Goal: Find contact information: Find contact information

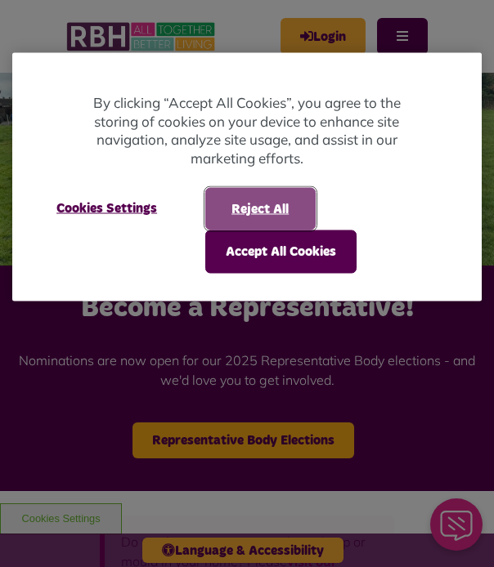
click at [249, 213] on button "Reject All" at bounding box center [260, 209] width 110 height 43
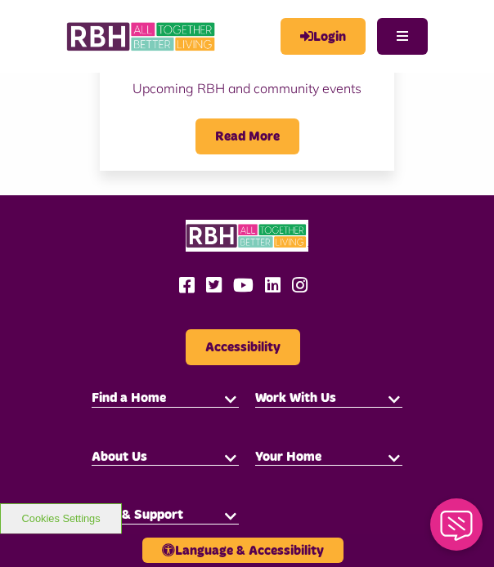
scroll to position [2518, 0]
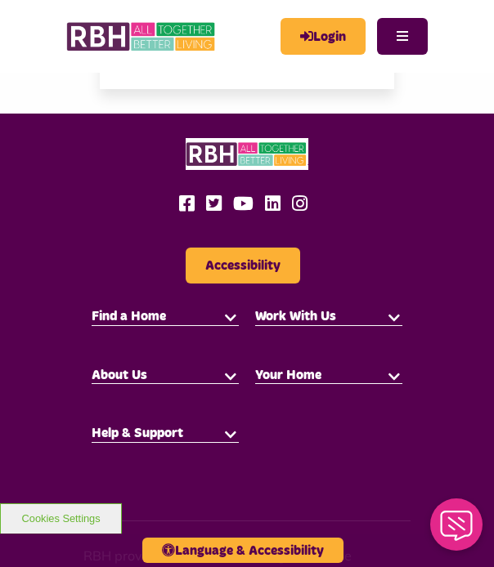
click at [229, 367] on button "button" at bounding box center [230, 375] width 16 height 16
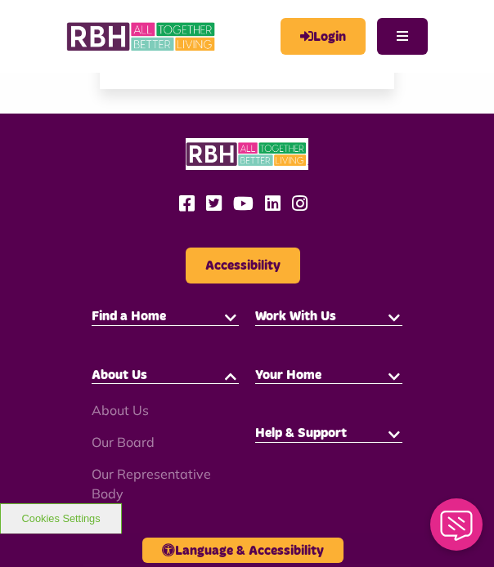
scroll to position [2599, 0]
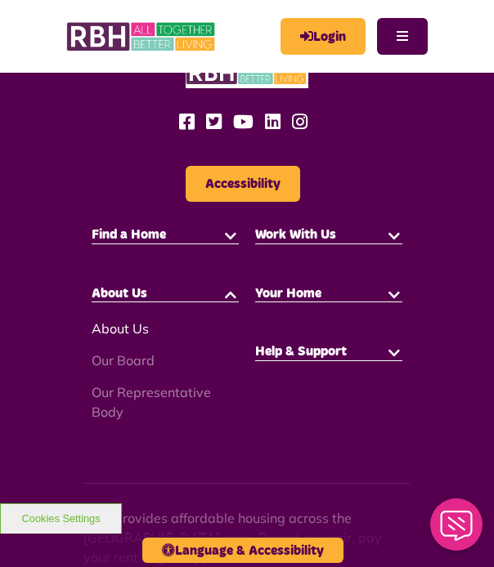
click at [111, 320] on link "About Us" at bounding box center [120, 328] width 57 height 16
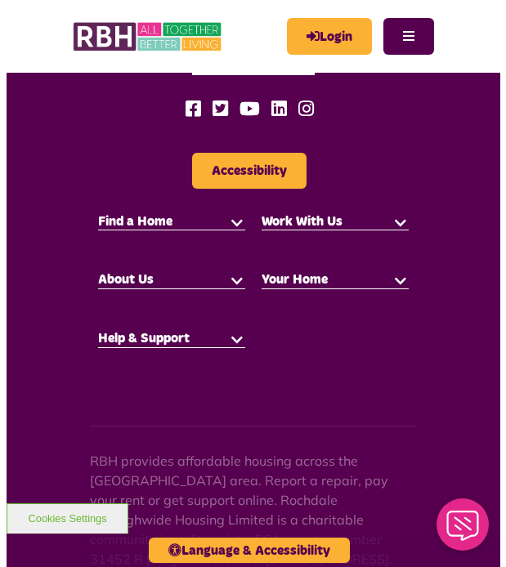
scroll to position [3760, 0]
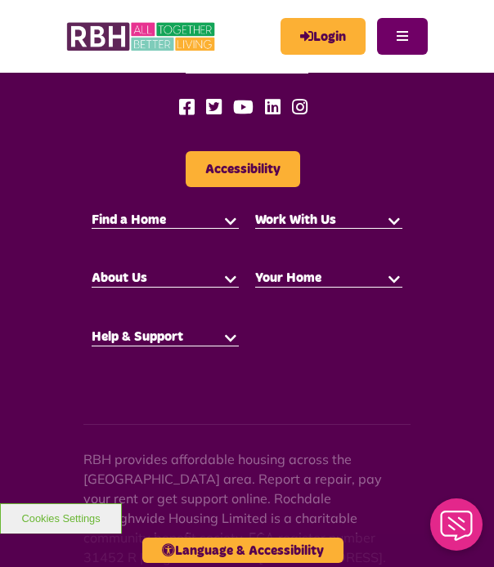
click at [401, 31] on button "Menu" at bounding box center [402, 36] width 51 height 37
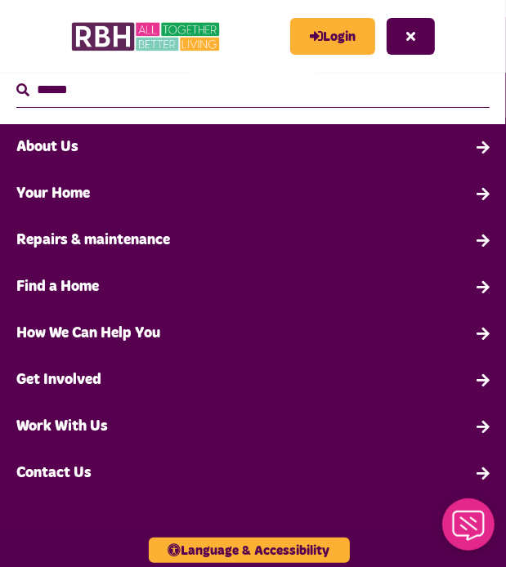
click at [85, 477] on link "Contact Us" at bounding box center [253, 473] width 506 height 47
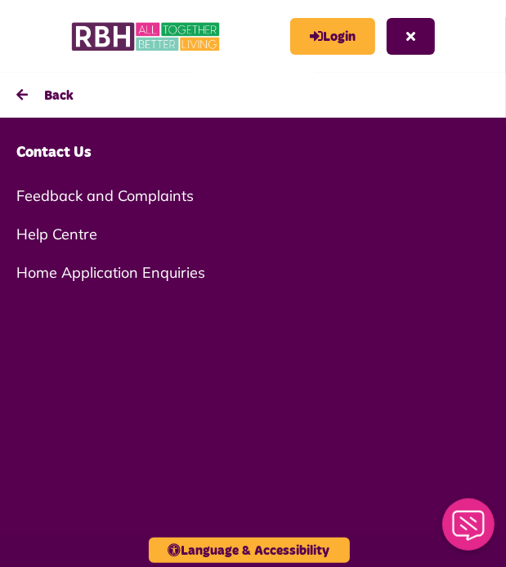
click at [73, 277] on link "Home Application Enquiries" at bounding box center [253, 272] width 506 height 38
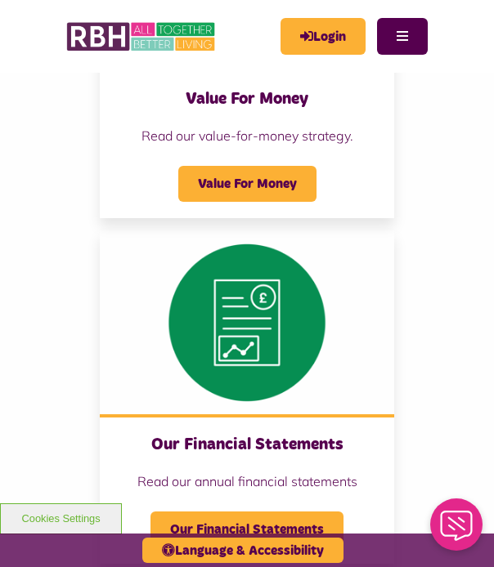
scroll to position [3214, 0]
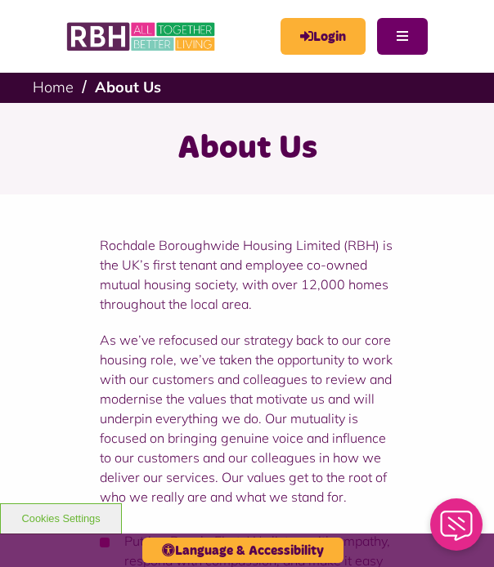
click at [408, 33] on button "Menu" at bounding box center [402, 36] width 51 height 37
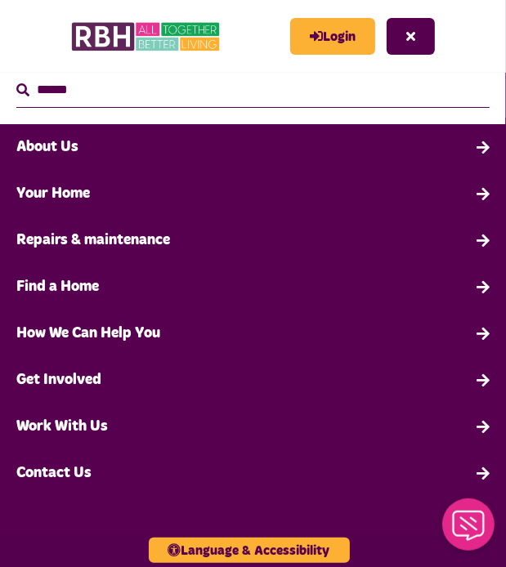
click at [78, 468] on link "Contact Us" at bounding box center [253, 473] width 506 height 47
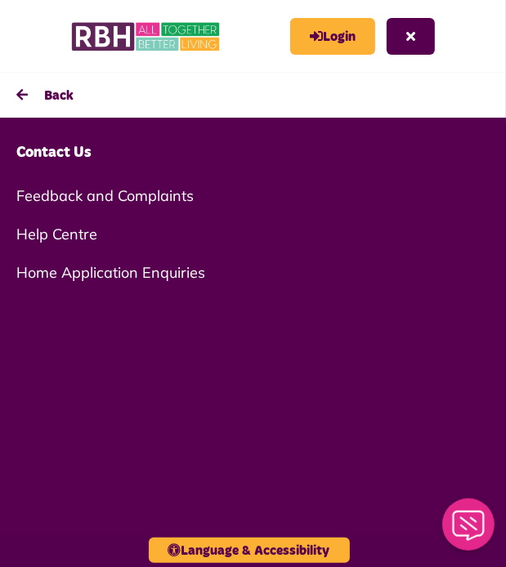
click at [75, 234] on link "Help Centre" at bounding box center [253, 234] width 506 height 38
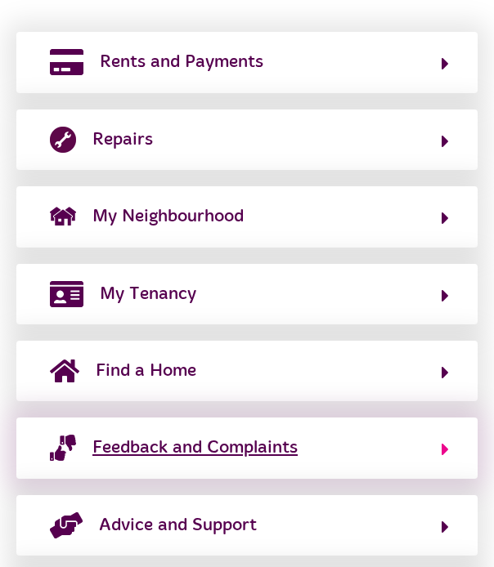
scroll to position [659, 0]
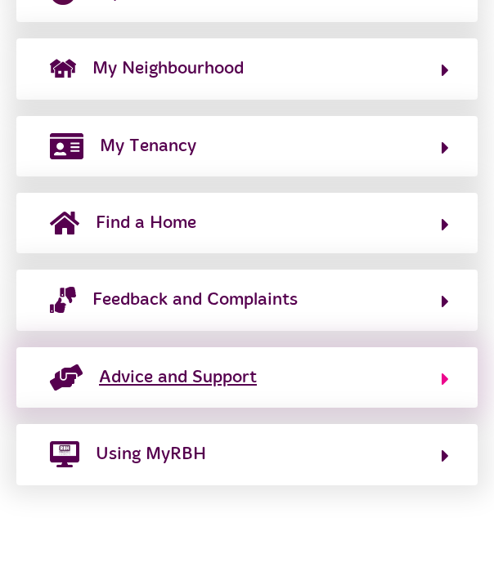
click at [190, 372] on span "Advice and Support" at bounding box center [178, 378] width 158 height 26
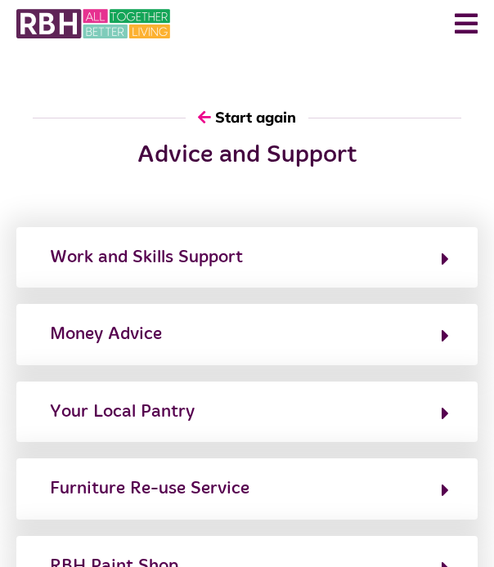
scroll to position [0, 0]
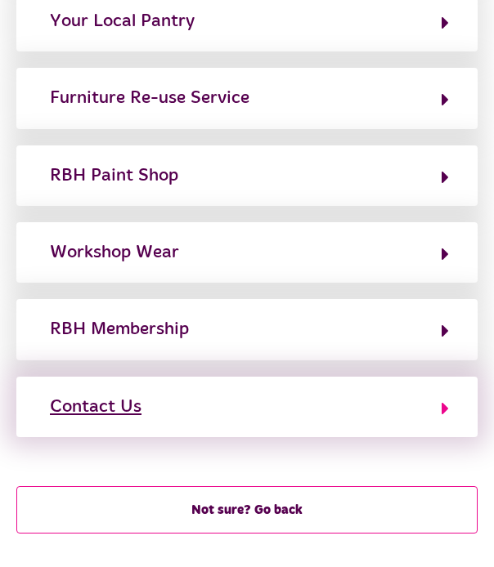
click at [190, 405] on button "Contact Us" at bounding box center [247, 407] width 404 height 28
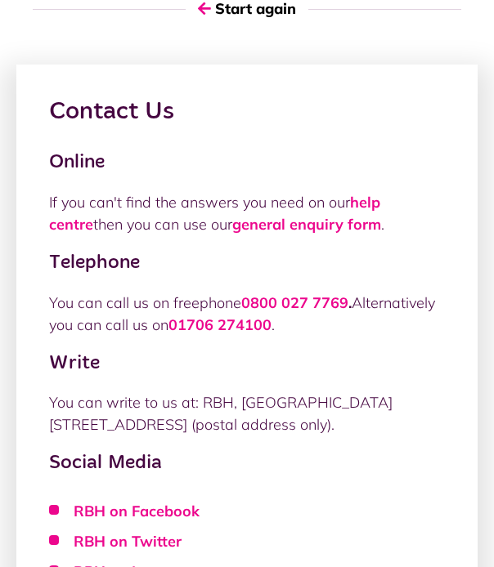
scroll to position [163, 0]
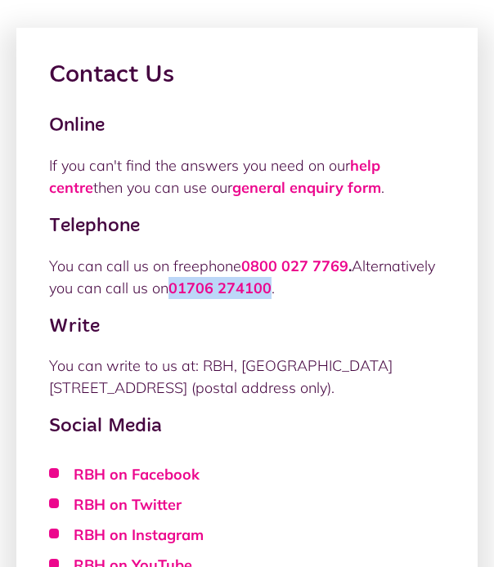
drag, startPoint x: 169, startPoint y: 285, endPoint x: 274, endPoint y: 287, distance: 104.6
click at [274, 287] on p "You can call us on freephone 0800 027 7769 . Alternatively you can call us on […" at bounding box center [247, 277] width 396 height 44
click at [244, 262] on link "0800 027 7769" at bounding box center [294, 266] width 107 height 19
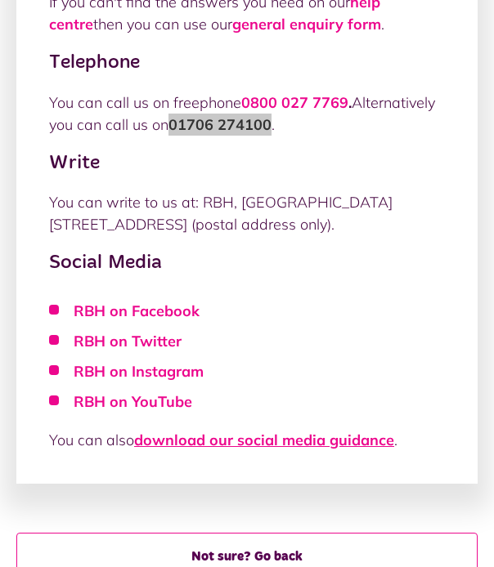
scroll to position [245, 0]
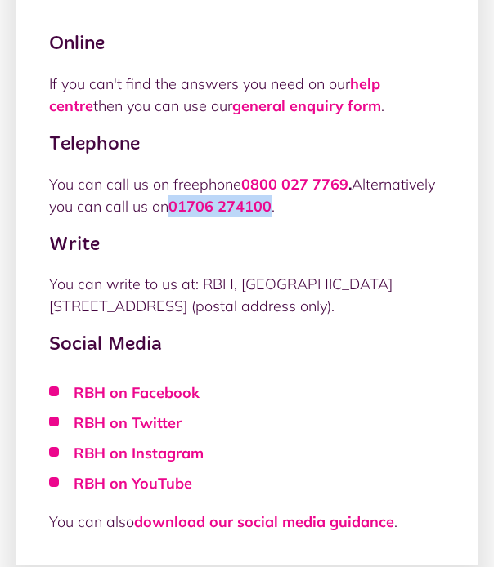
drag, startPoint x: 199, startPoint y: 285, endPoint x: 281, endPoint y: 303, distance: 84.5
click at [281, 303] on p "You can write to us at: RBH, [GEOGRAPHIC_DATA][STREET_ADDRESS] (postal address …" at bounding box center [247, 295] width 396 height 44
copy p "[STREET_ADDRESS]"
